Goal: Transaction & Acquisition: Purchase product/service

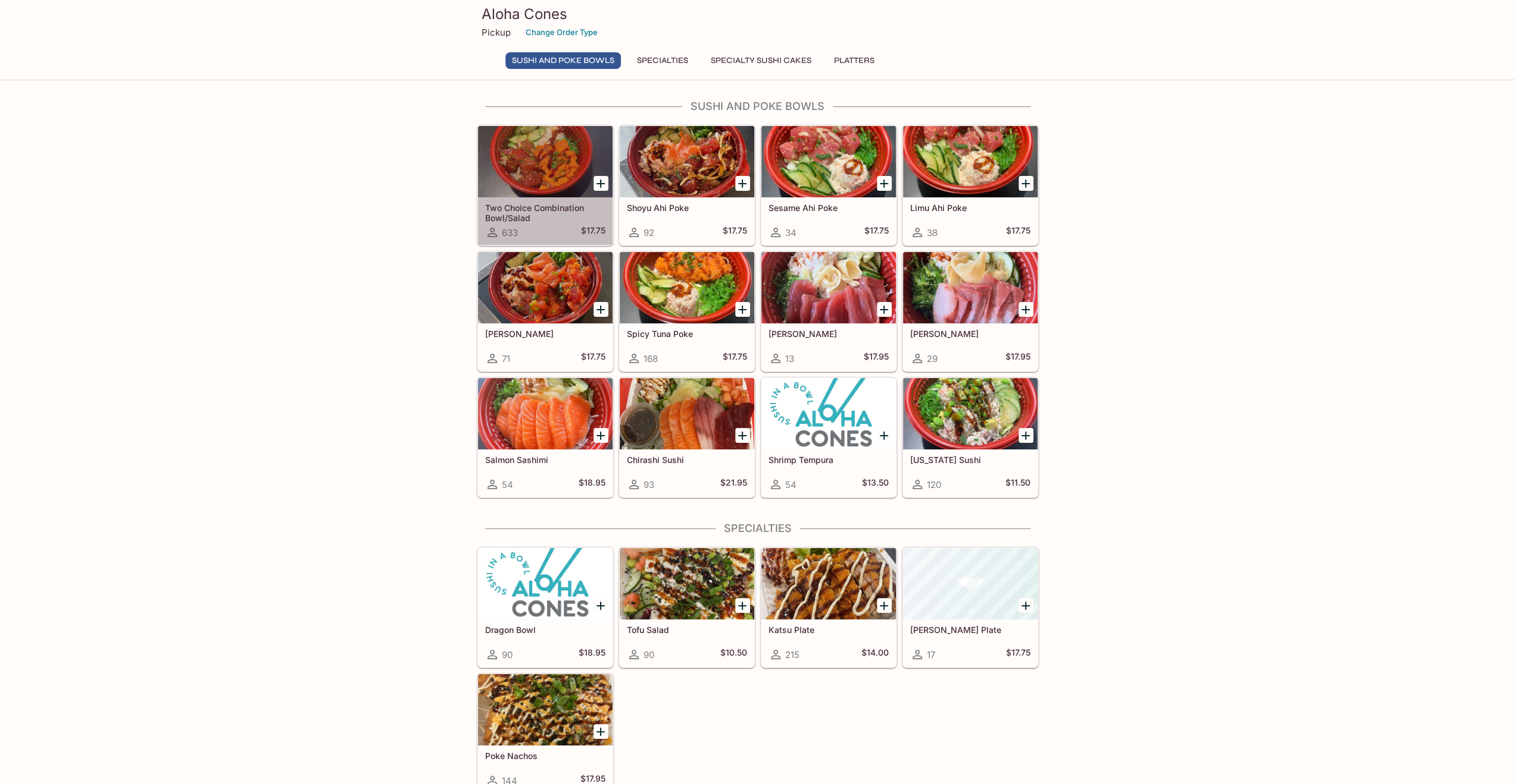
click at [562, 204] on h5 "Two Choice Combination Bowl/Salad" at bounding box center [545, 213] width 120 height 19
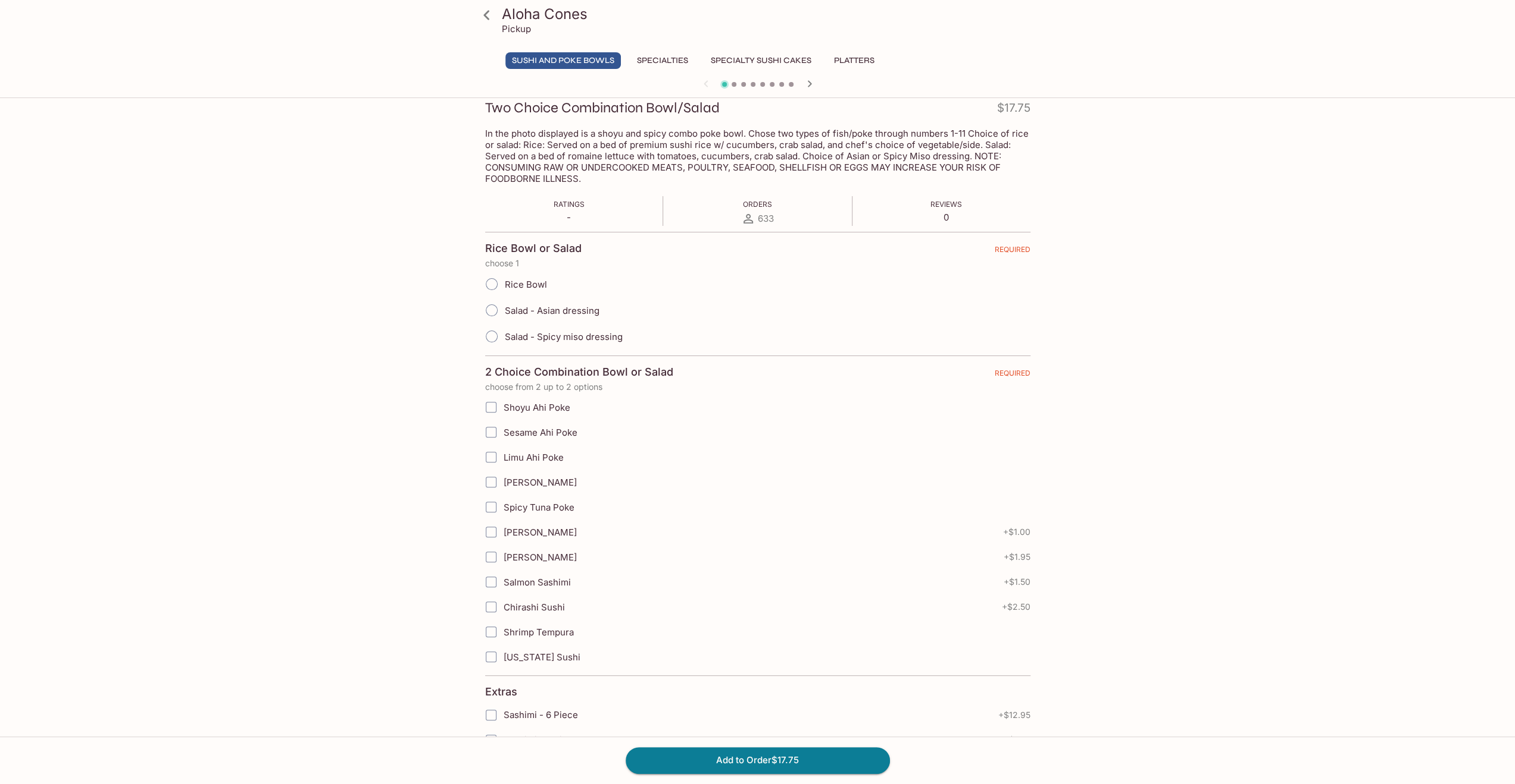
scroll to position [178, 0]
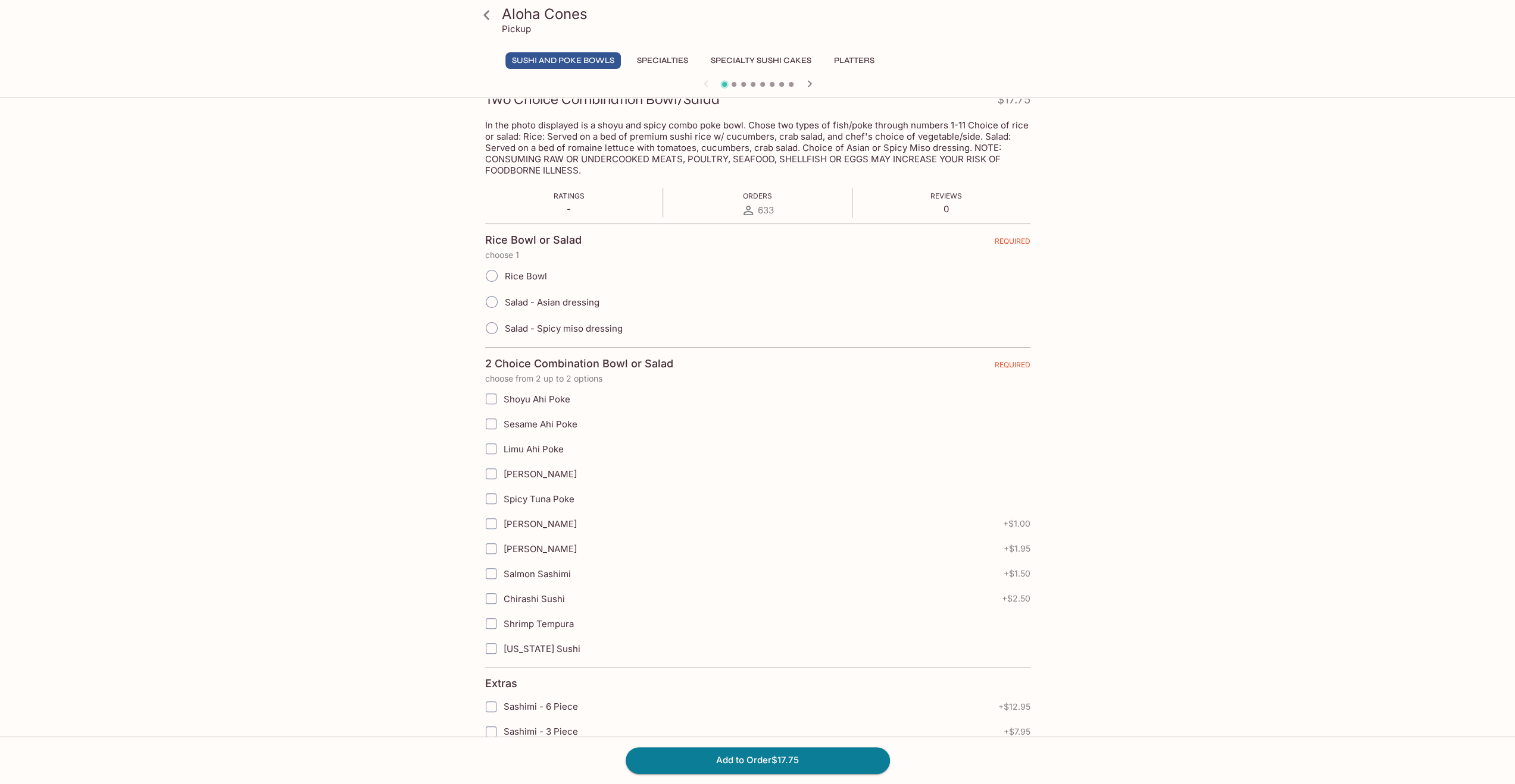
click at [495, 330] on input "Salad - Spicy miso dressing" at bounding box center [492, 328] width 25 height 25
click at [492, 307] on input "Salad - Asian dressing" at bounding box center [492, 302] width 25 height 25
radio input "true"
click at [490, 498] on input "Spicy Tuna Poke" at bounding box center [491, 499] width 24 height 24
checkbox input "true"
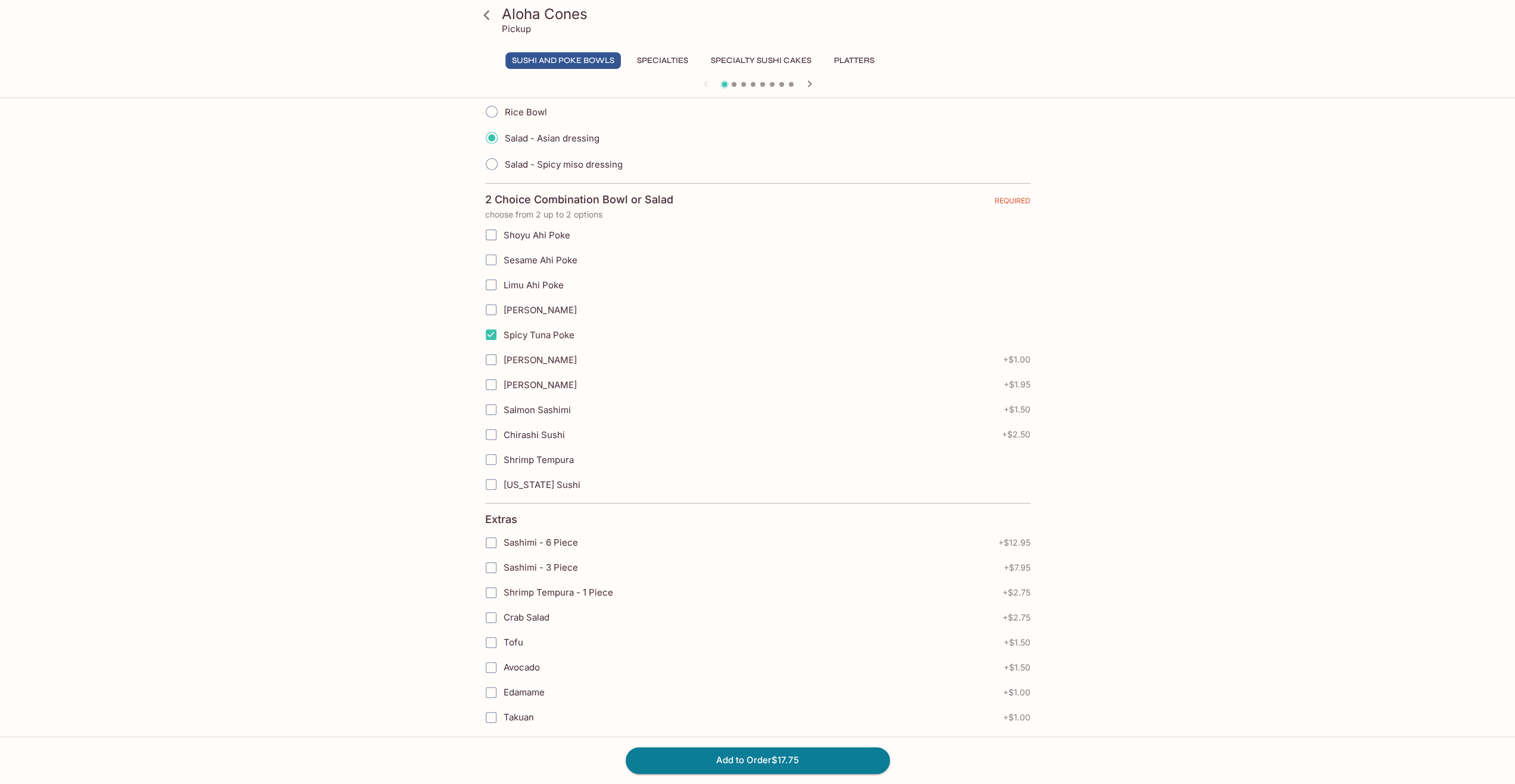
scroll to position [357, 0]
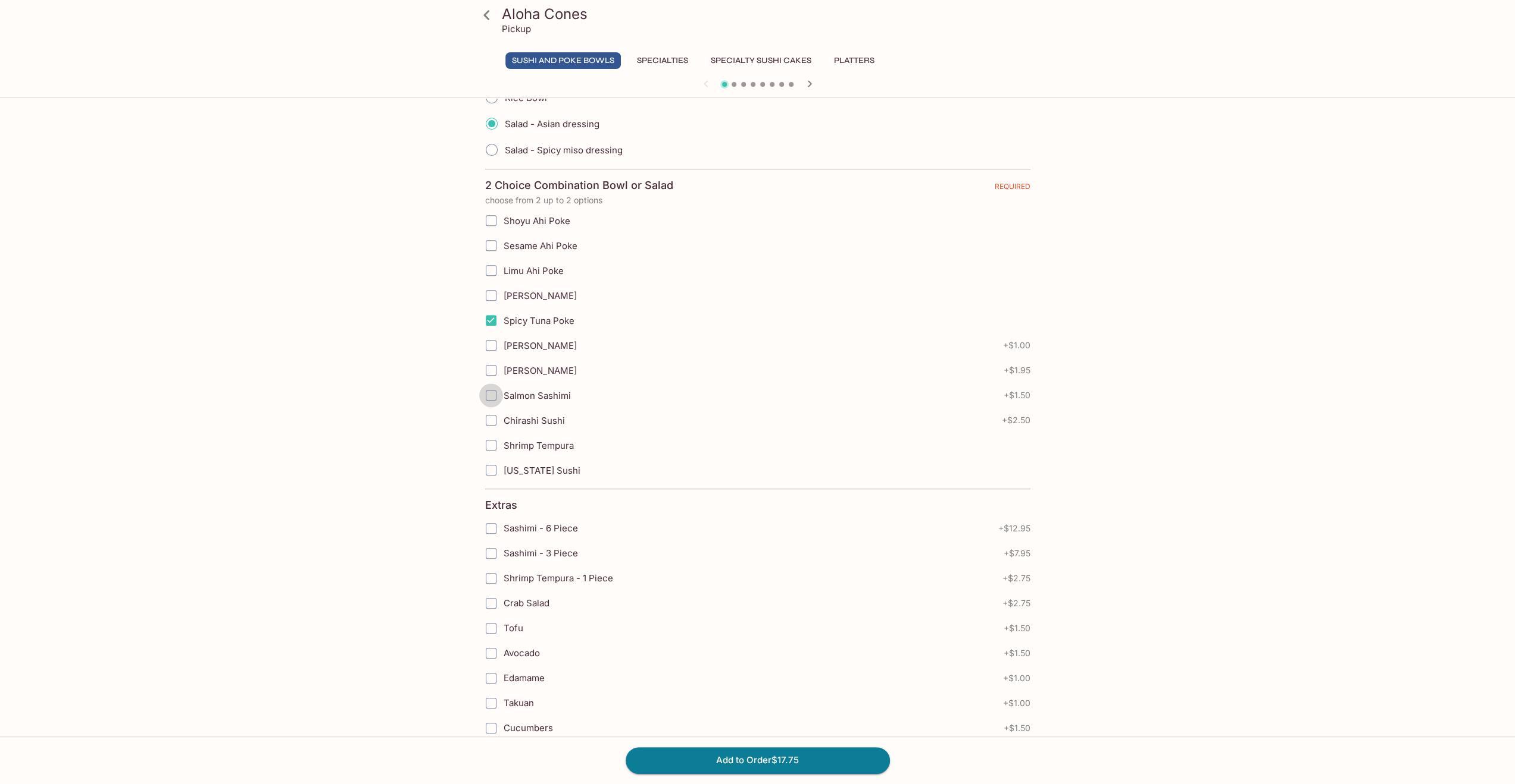
click at [492, 391] on input "Salmon Sashimi" at bounding box center [491, 395] width 24 height 24
checkbox input "true"
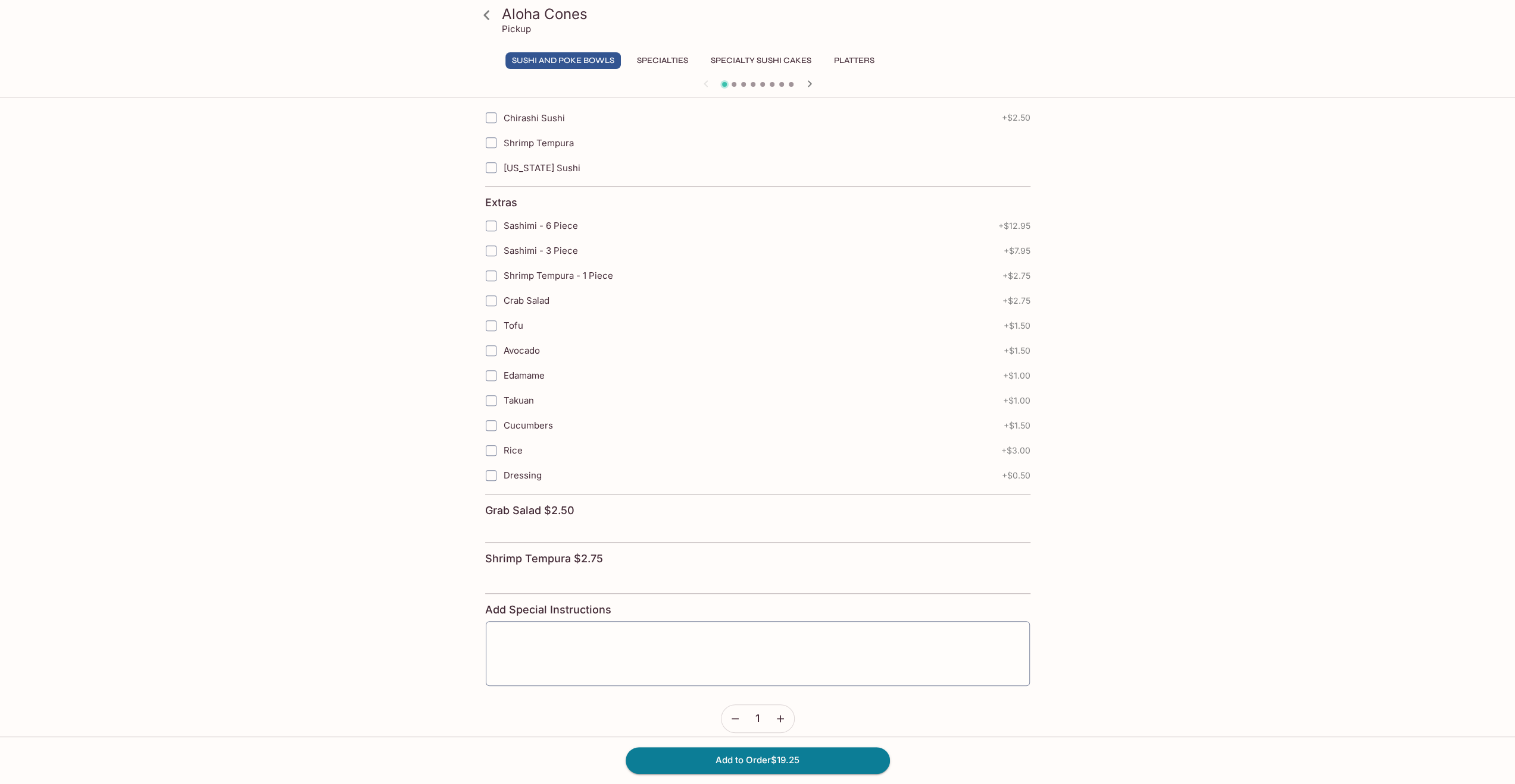
scroll to position [662, 0]
click at [781, 766] on button "Add to Order $19.25" at bounding box center [758, 760] width 264 height 26
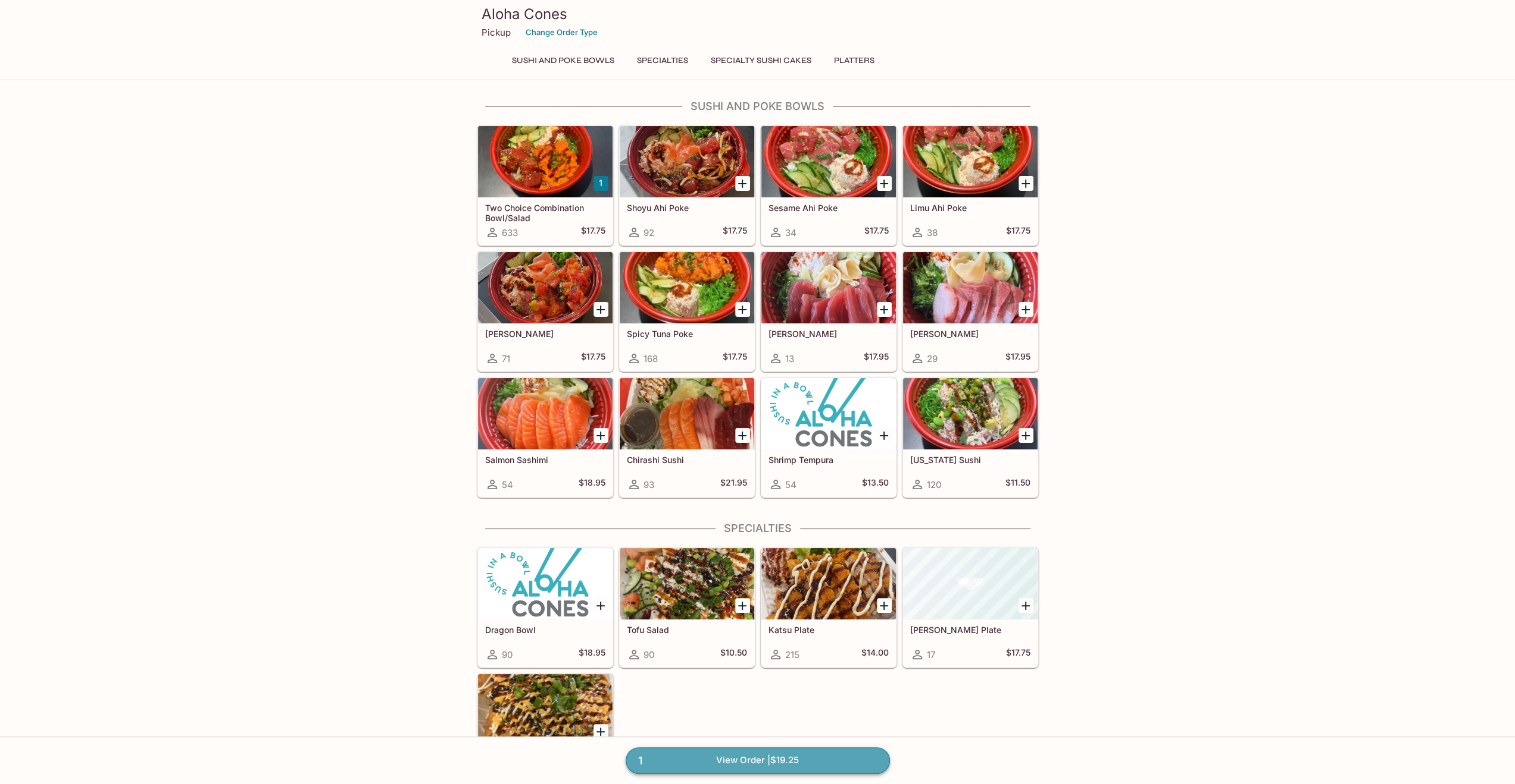
click at [732, 763] on link "1 View Order | $19.25" at bounding box center [758, 760] width 264 height 26
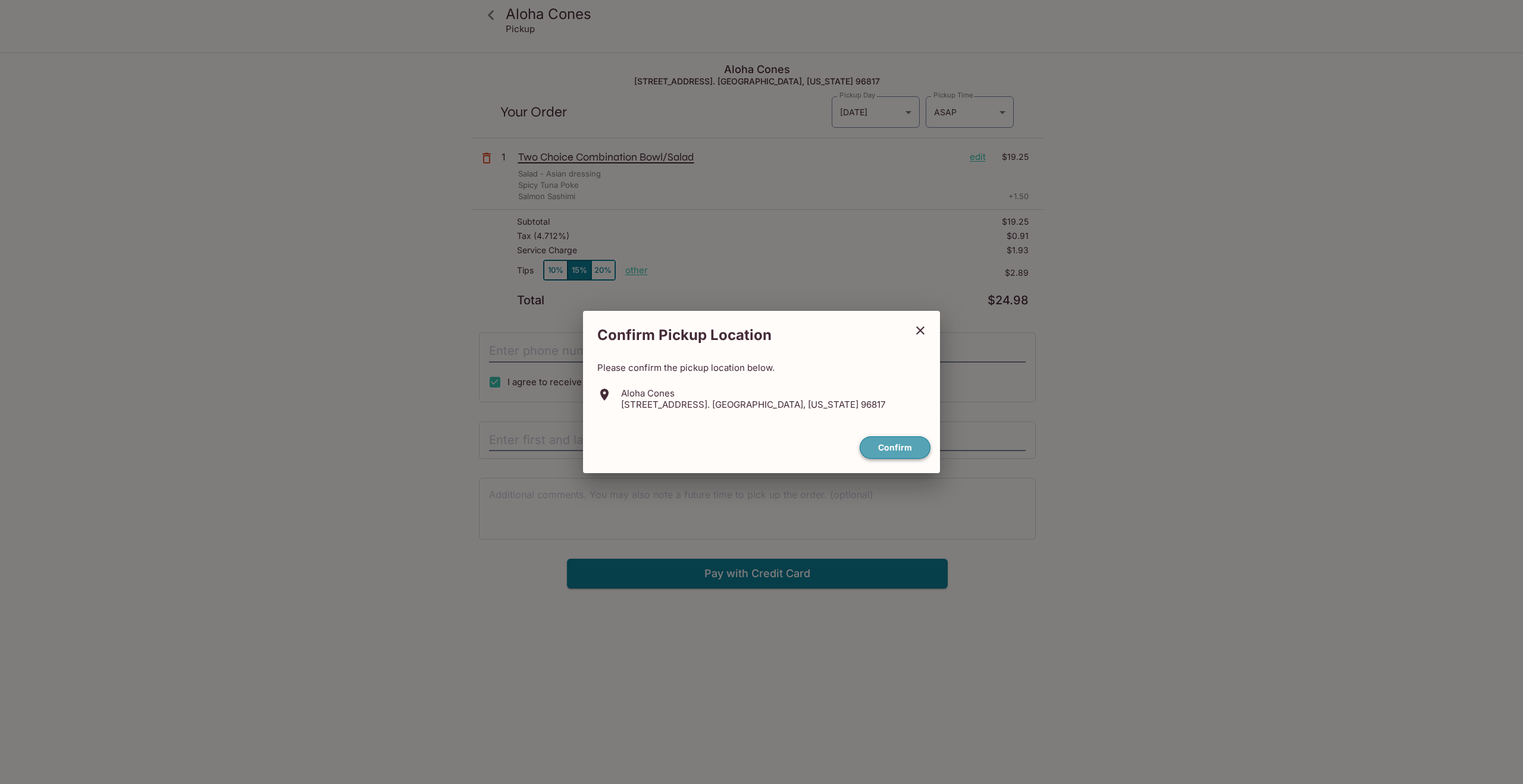
click at [888, 447] on button "Confirm" at bounding box center [894, 448] width 70 height 23
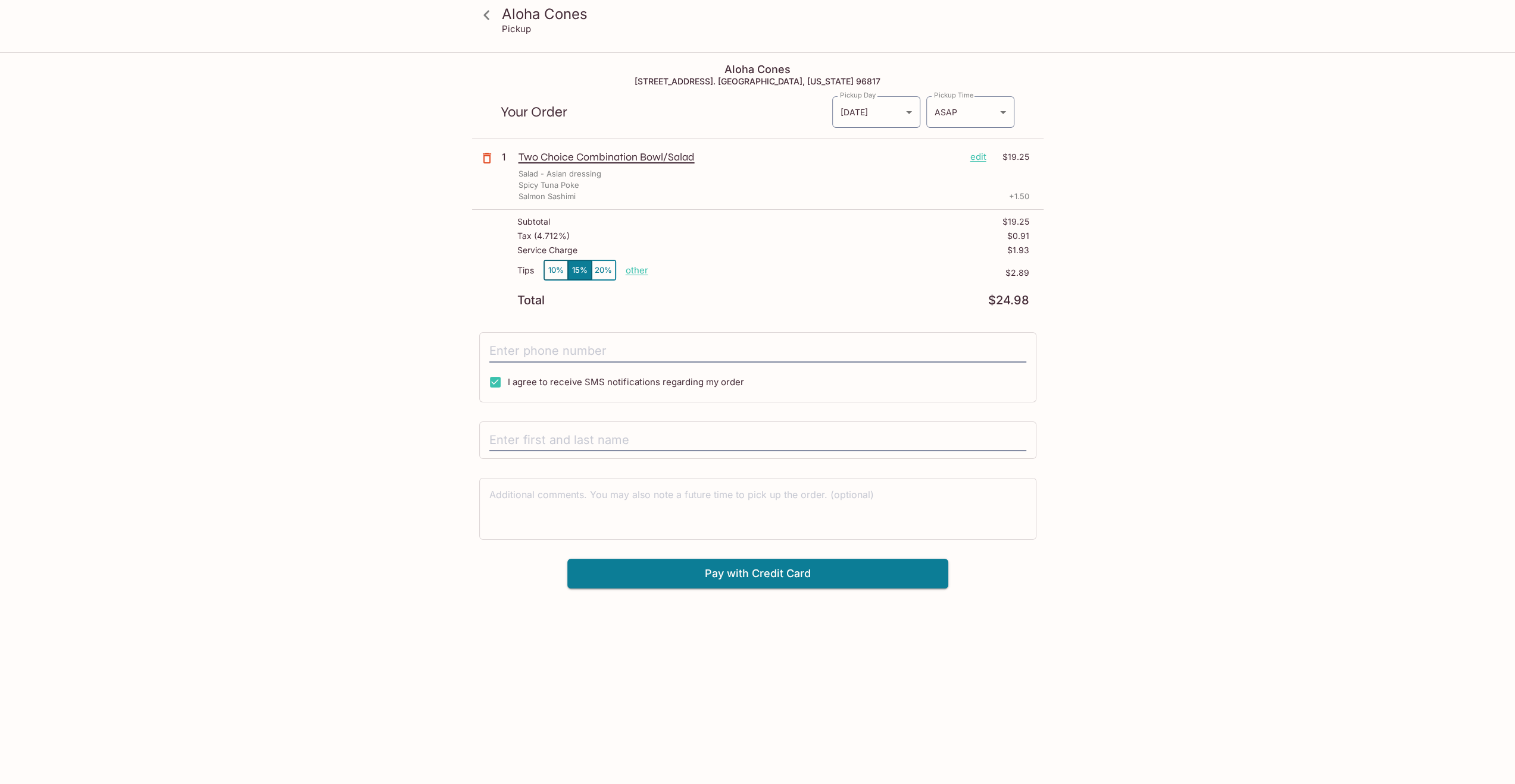
click at [559, 270] on button "10%" at bounding box center [555, 270] width 24 height 19
click at [640, 272] on p "other" at bounding box center [636, 271] width 22 height 12
drag, startPoint x: 696, startPoint y: 268, endPoint x: 795, endPoint y: 265, distance: 99.0
click at [794, 265] on div "Tips 10% 15% 20% Done 1.93 $1.93" at bounding box center [773, 277] width 512 height 35
type input "0.00"
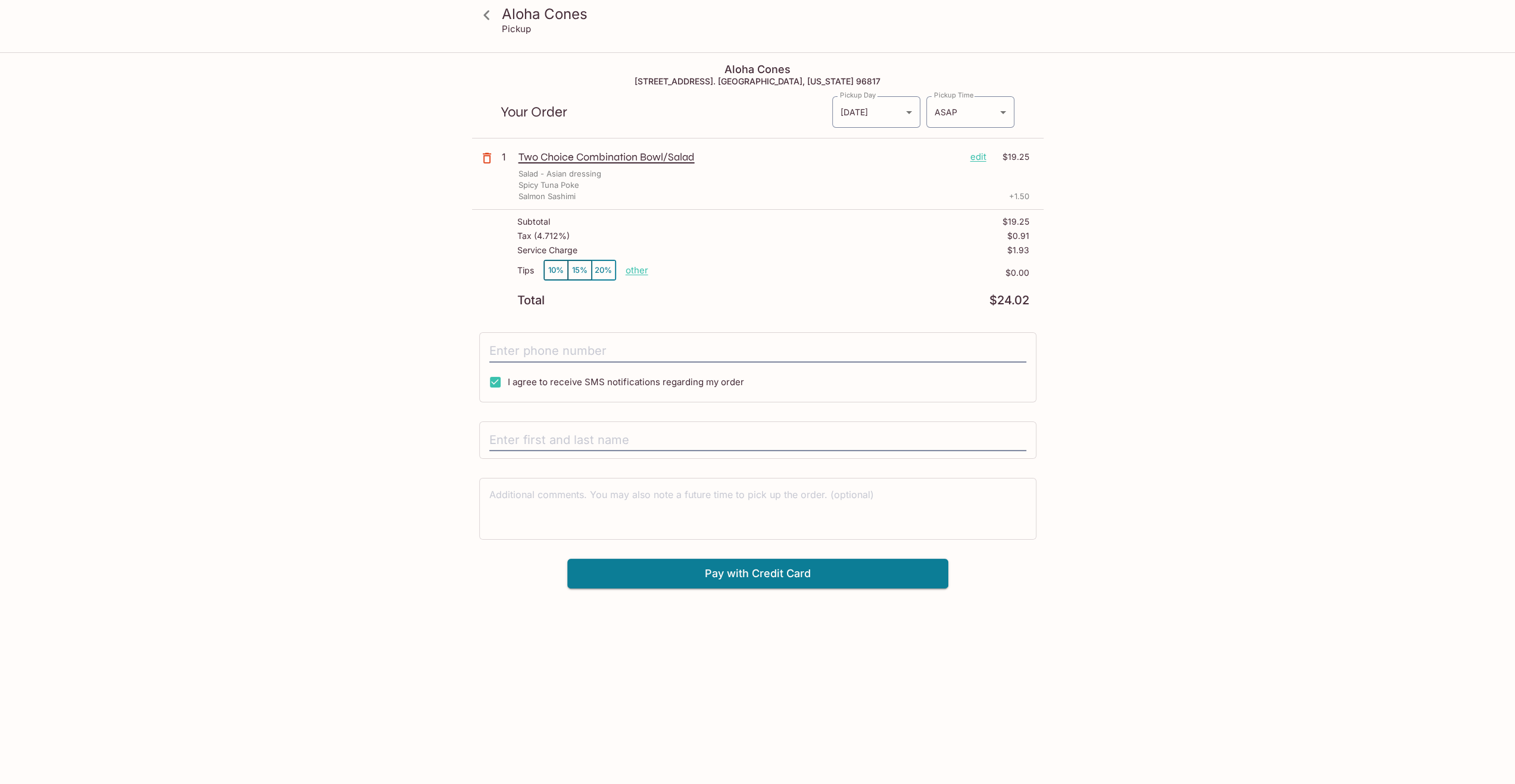
click at [796, 264] on div "Tips 10% 15% 20% other $0.00" at bounding box center [773, 277] width 512 height 35
click at [773, 443] on input "text" at bounding box center [758, 440] width 537 height 22
type input "l"
type input "Lei A"
click at [974, 160] on p "edit" at bounding box center [978, 157] width 16 height 13
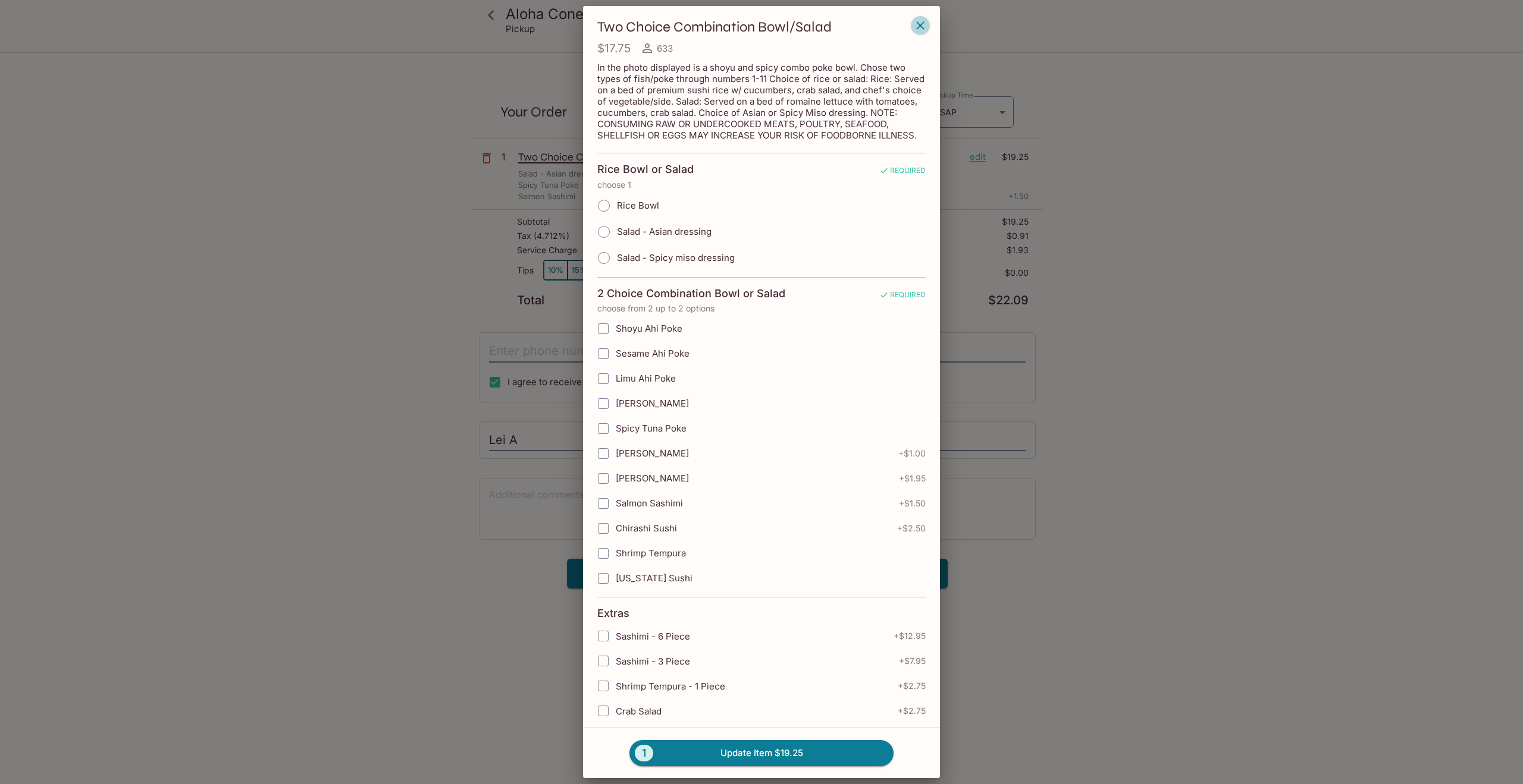
click at [922, 27] on icon "button" at bounding box center [920, 25] width 8 height 8
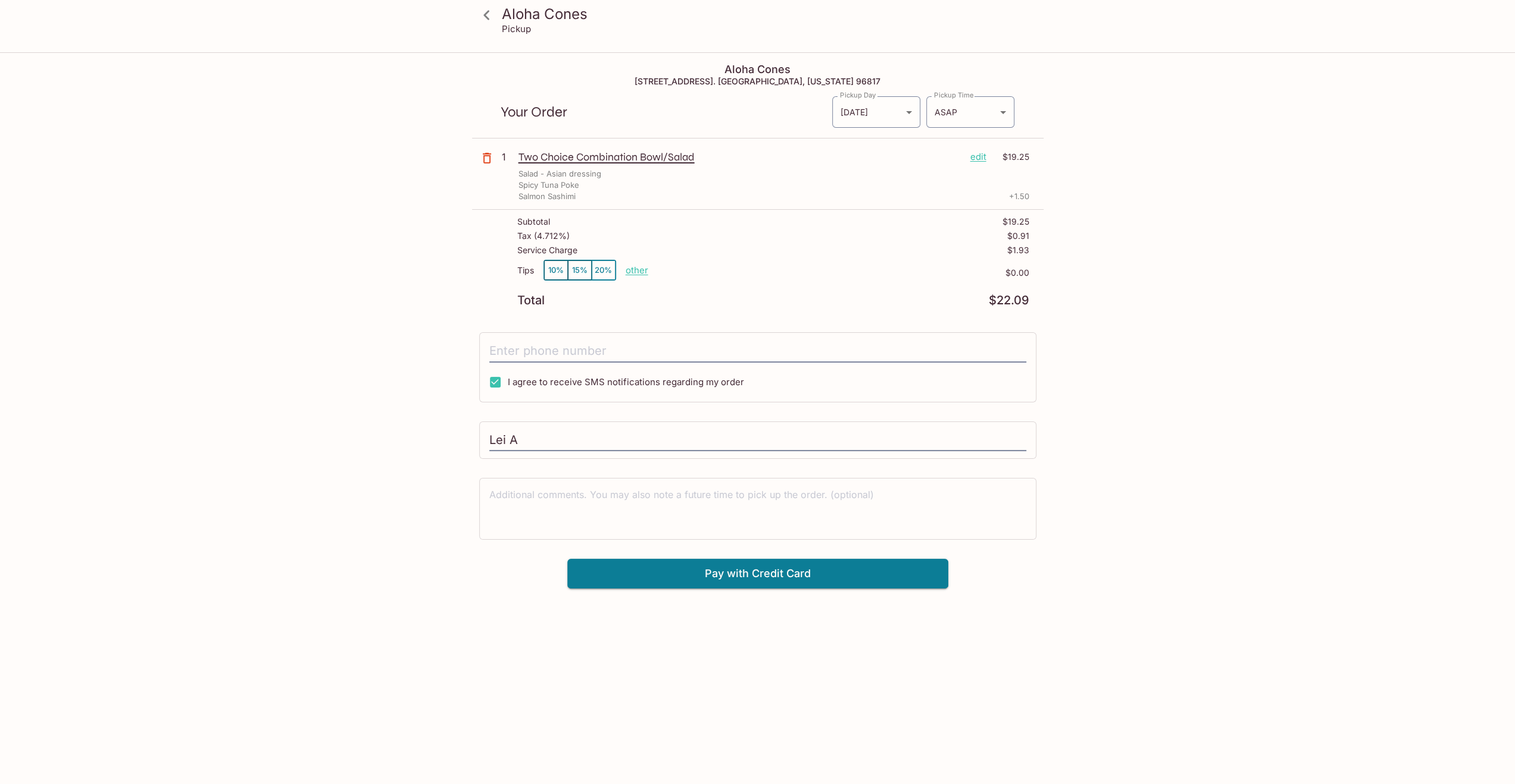
click at [982, 158] on p "edit" at bounding box center [978, 157] width 16 height 13
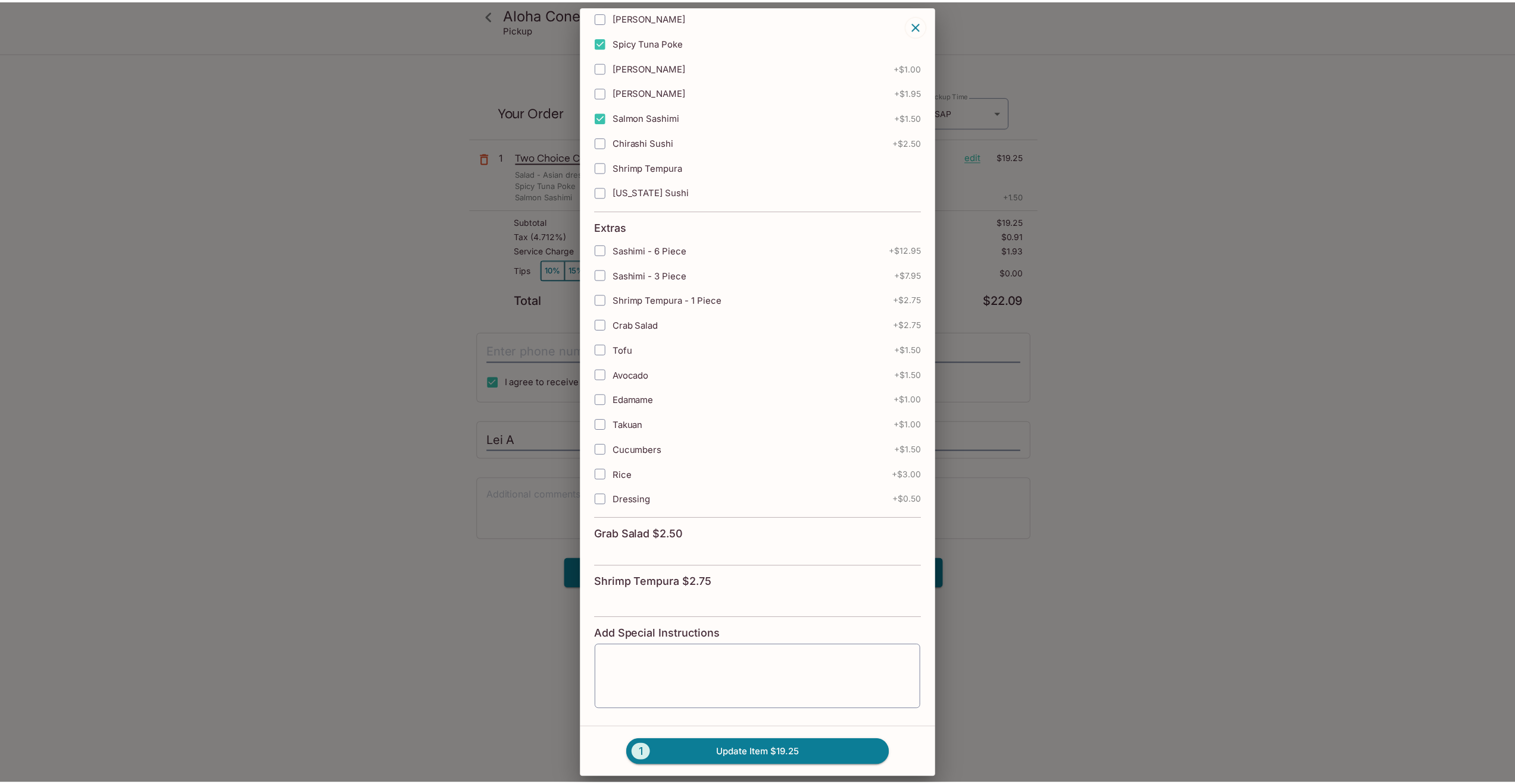
scroll to position [476, 0]
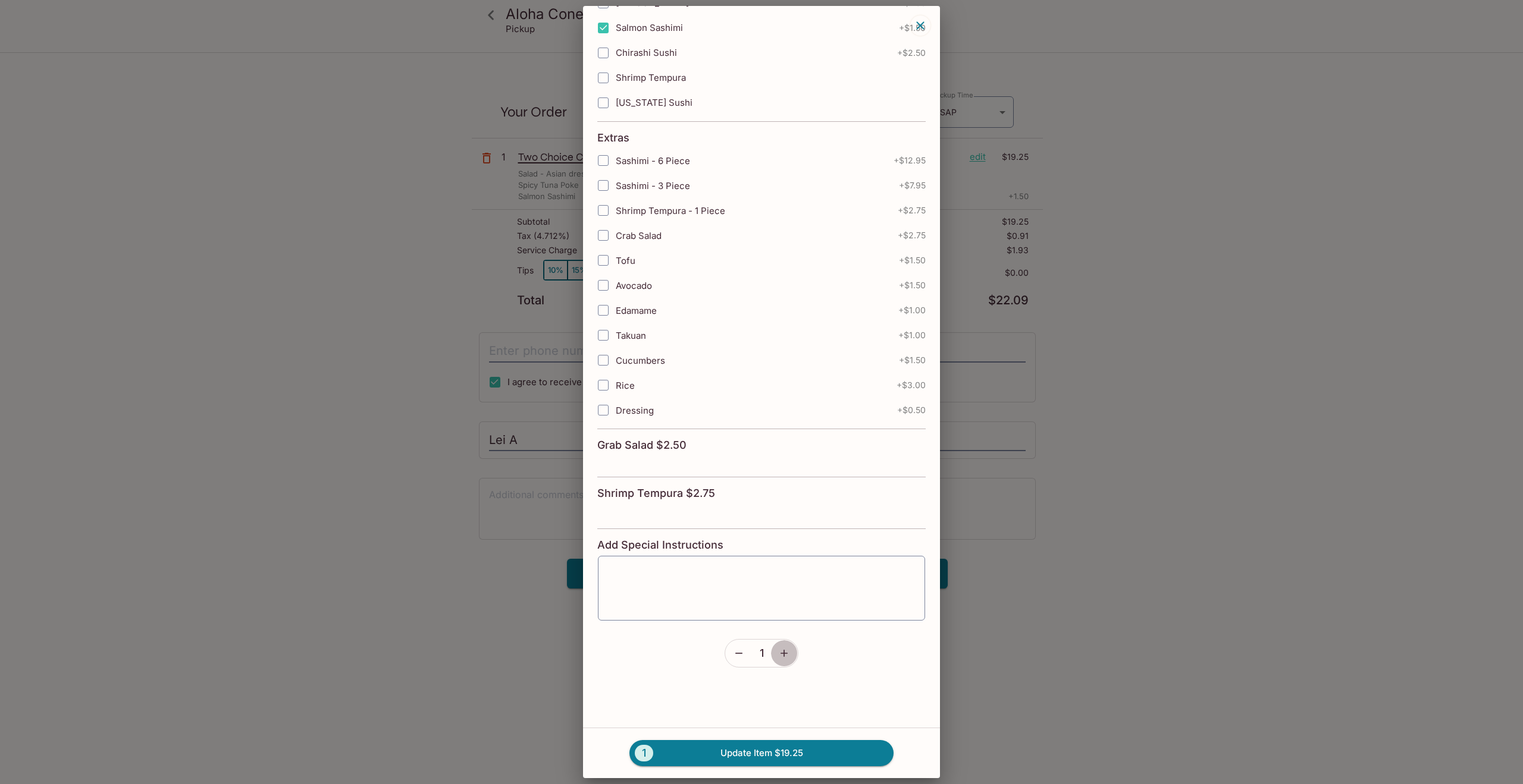
click at [780, 652] on icon "button" at bounding box center [784, 653] width 12 height 12
click at [791, 757] on button "2 Update Item $38.50" at bounding box center [761, 753] width 264 height 26
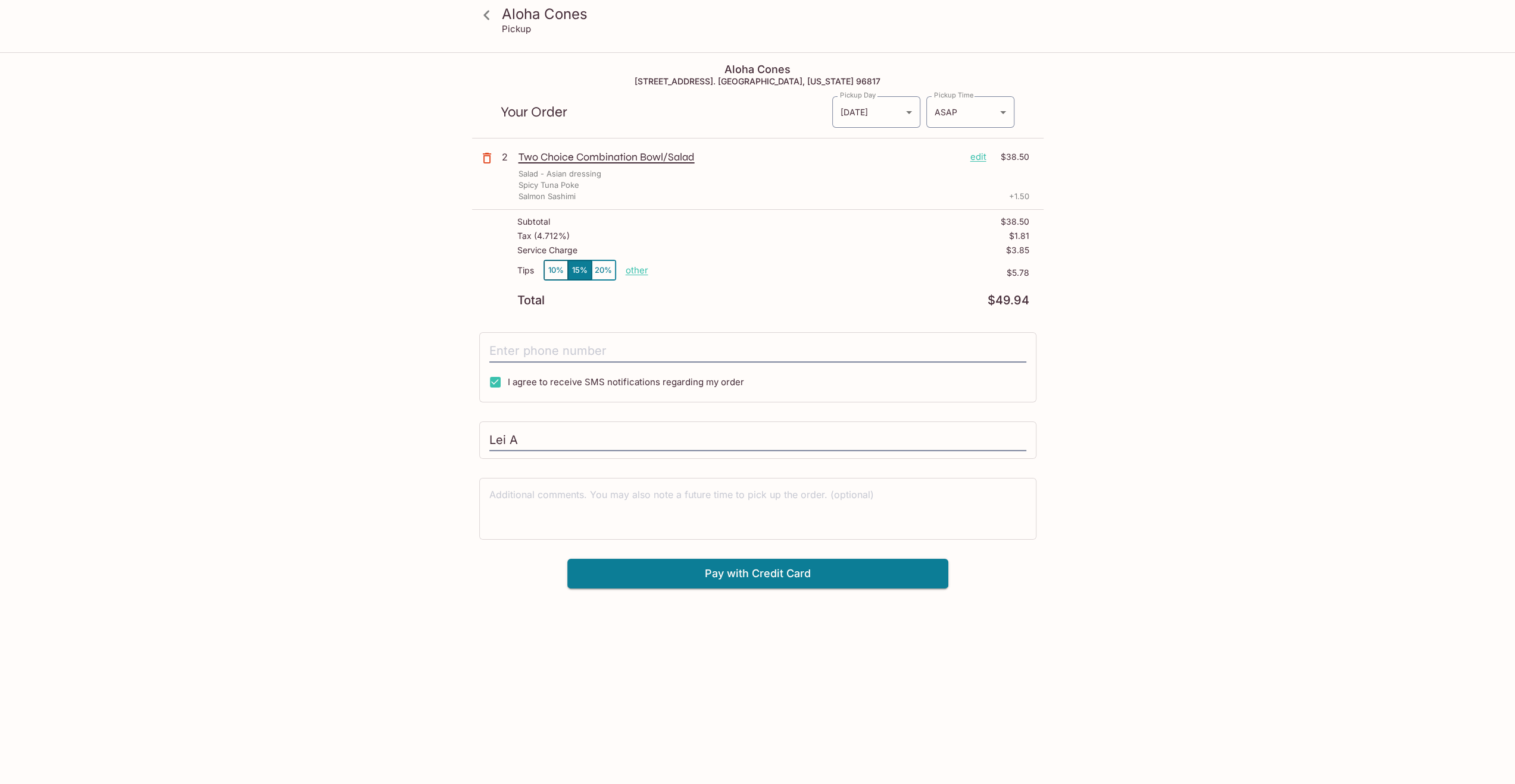
click at [637, 270] on p "other" at bounding box center [636, 271] width 22 height 12
drag, startPoint x: 685, startPoint y: 263, endPoint x: 776, endPoint y: 262, distance: 91.0
click at [776, 262] on div "Tips 10% 15% 20% Done 5.78 $5.78" at bounding box center [773, 277] width 512 height 35
type input "0.00"
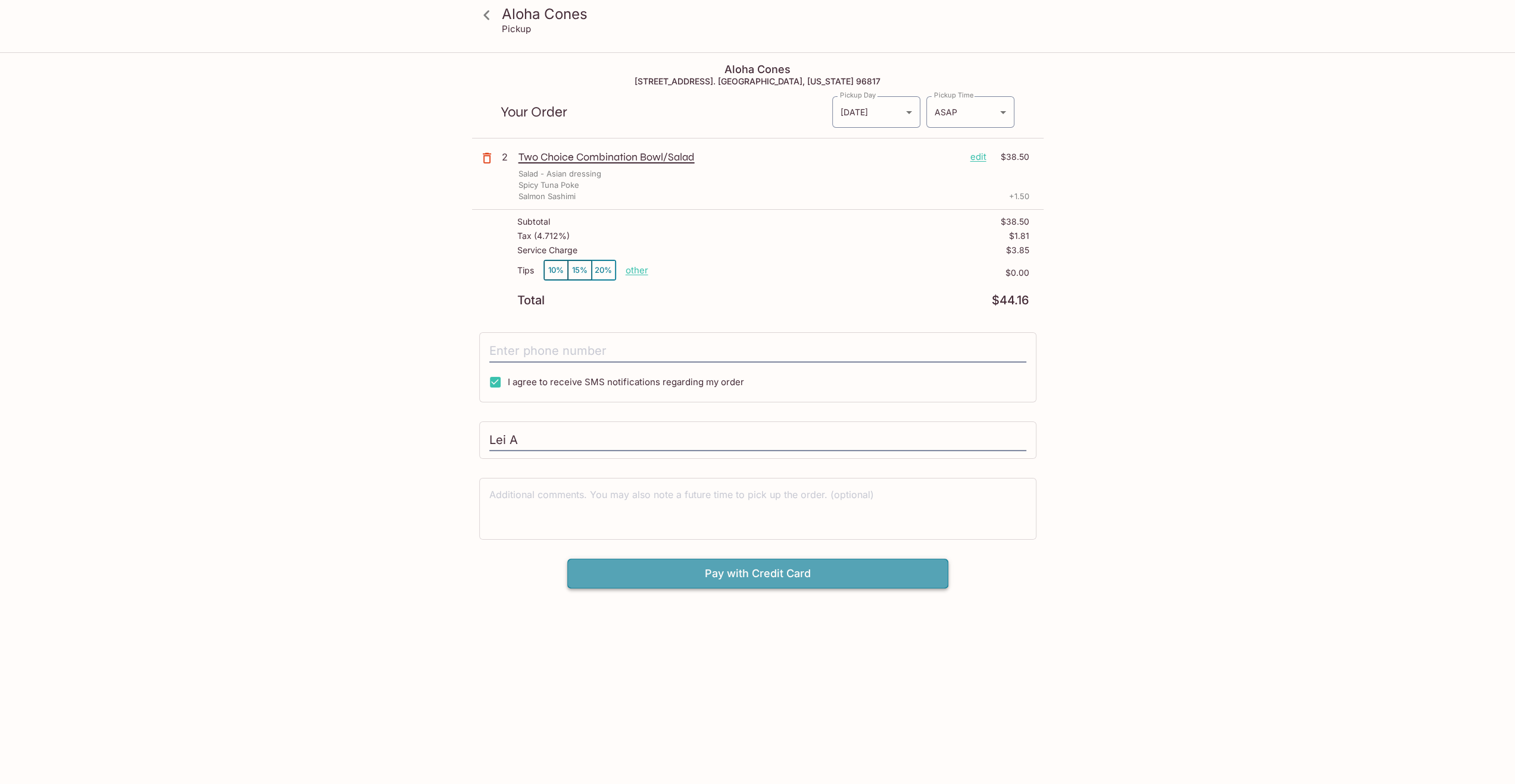
click at [849, 563] on button "Pay with Credit Card" at bounding box center [757, 573] width 381 height 30
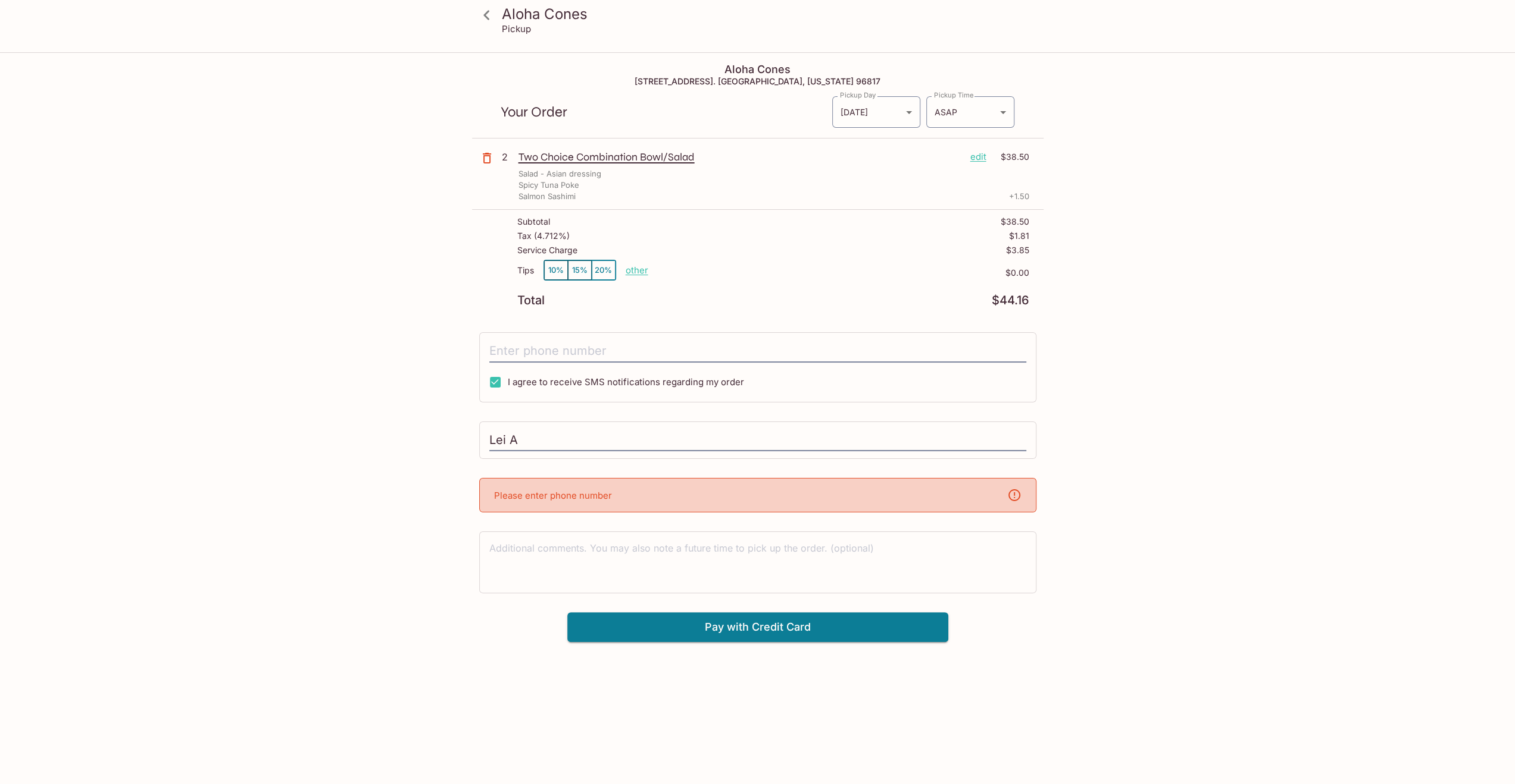
click at [873, 500] on div "Please enter phone number" at bounding box center [758, 495] width 557 height 35
click at [794, 495] on div "Please enter phone number" at bounding box center [758, 495] width 557 height 35
click at [692, 495] on div "Please enter phone number" at bounding box center [758, 495] width 557 height 35
click at [650, 557] on textarea at bounding box center [758, 562] width 537 height 41
click at [626, 431] on input "Lei A" at bounding box center [758, 440] width 537 height 22
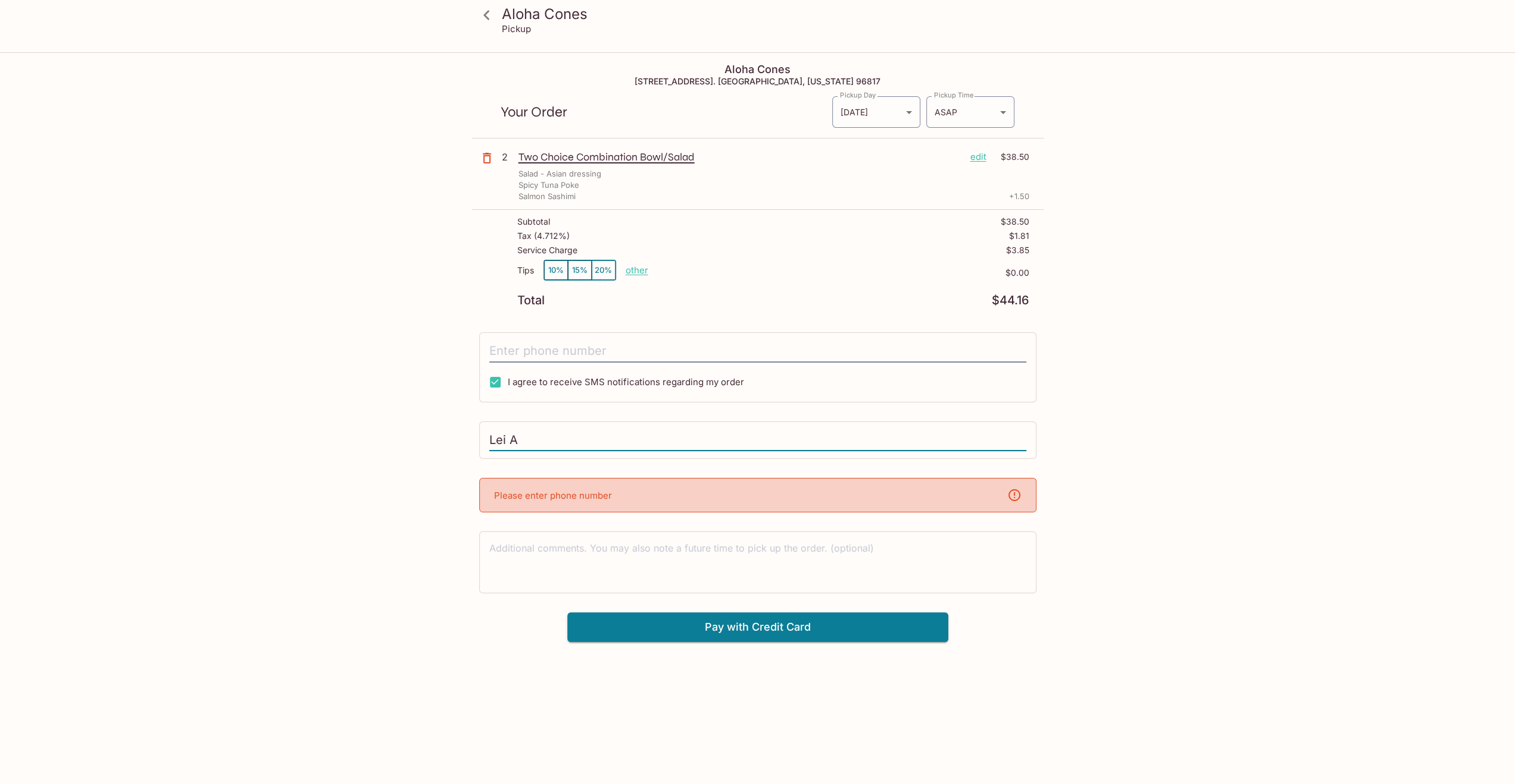
click at [627, 484] on div "Please enter phone number" at bounding box center [758, 495] width 557 height 35
drag, startPoint x: 634, startPoint y: 497, endPoint x: 840, endPoint y: 497, distance: 206.0
click at [652, 498] on div "Please enter phone number" at bounding box center [758, 495] width 557 height 35
click at [1012, 492] on icon at bounding box center [1014, 495] width 14 height 14
click at [583, 573] on textarea at bounding box center [758, 562] width 537 height 41
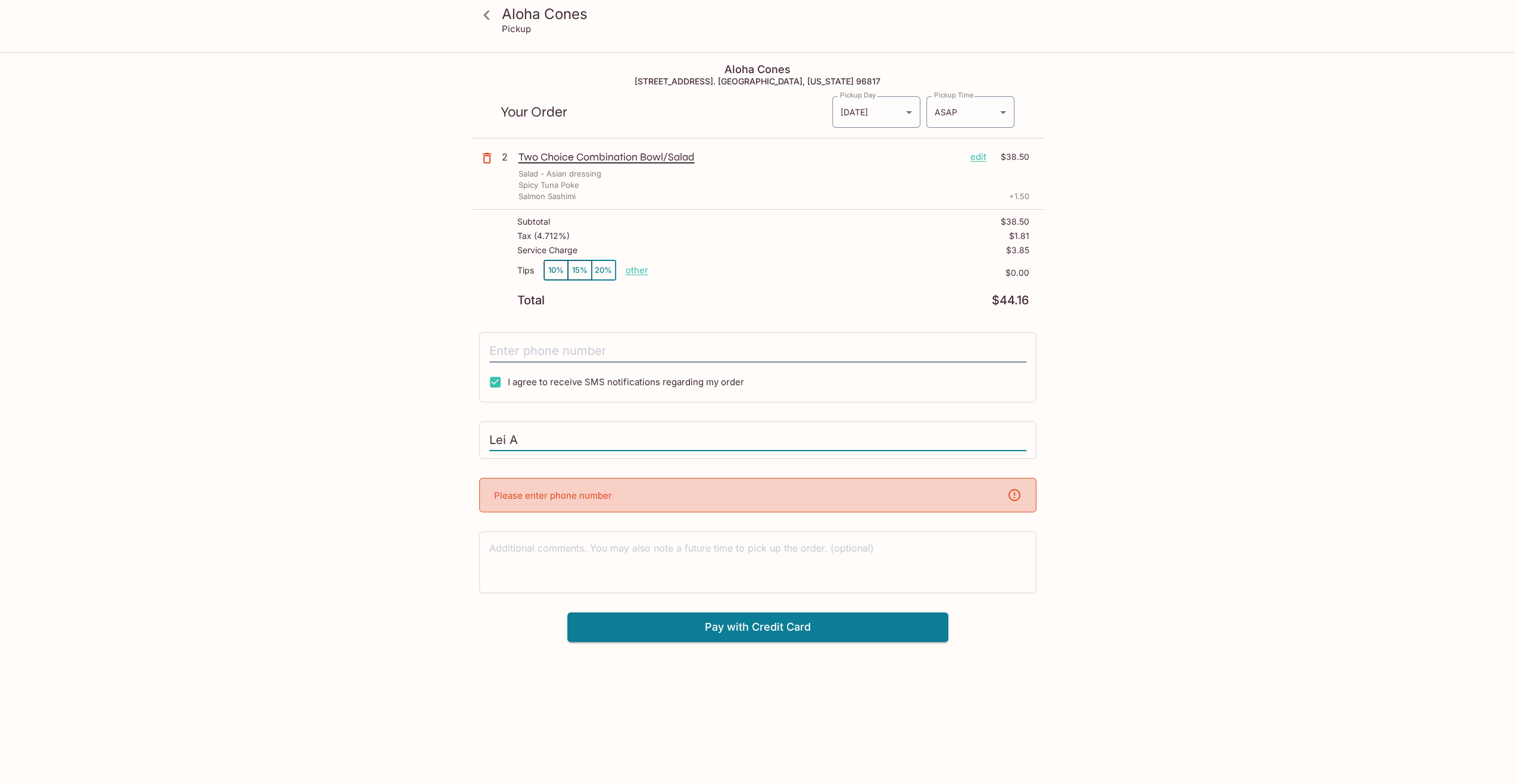
click at [570, 442] on input "Lei A" at bounding box center [758, 440] width 537 height 22
type textarea "On my way"
click at [569, 484] on div "Please enter phone number" at bounding box center [758, 495] width 557 height 35
click at [569, 492] on p "Please enter phone number" at bounding box center [553, 496] width 118 height 12
click at [615, 444] on input "Lei A" at bounding box center [758, 440] width 537 height 22
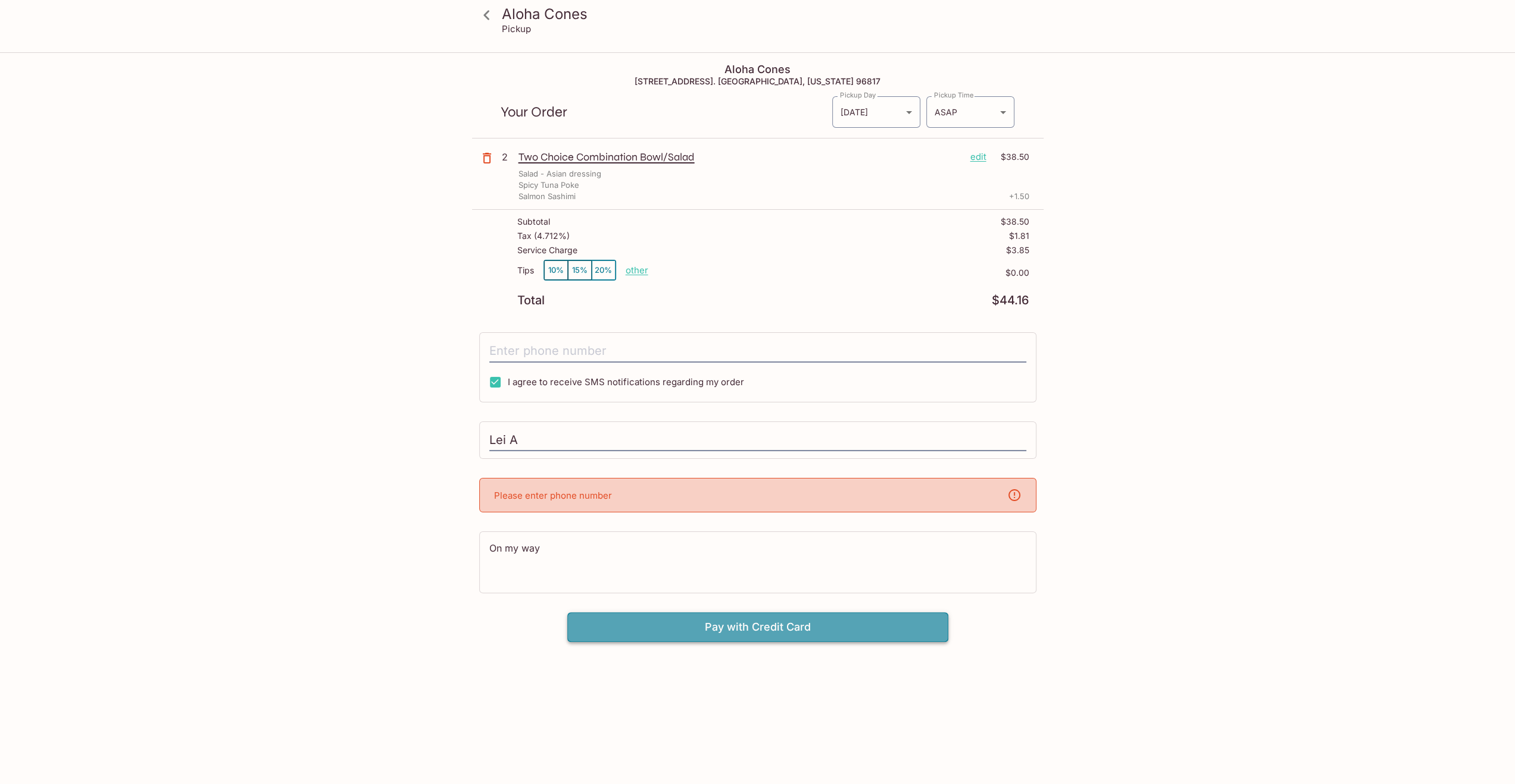
click at [767, 626] on button "Pay with Credit Card" at bounding box center [757, 627] width 381 height 30
click at [561, 357] on input "tel" at bounding box center [758, 351] width 537 height 22
type input "[PHONE_NUMBER]"
